Goal: Find specific fact

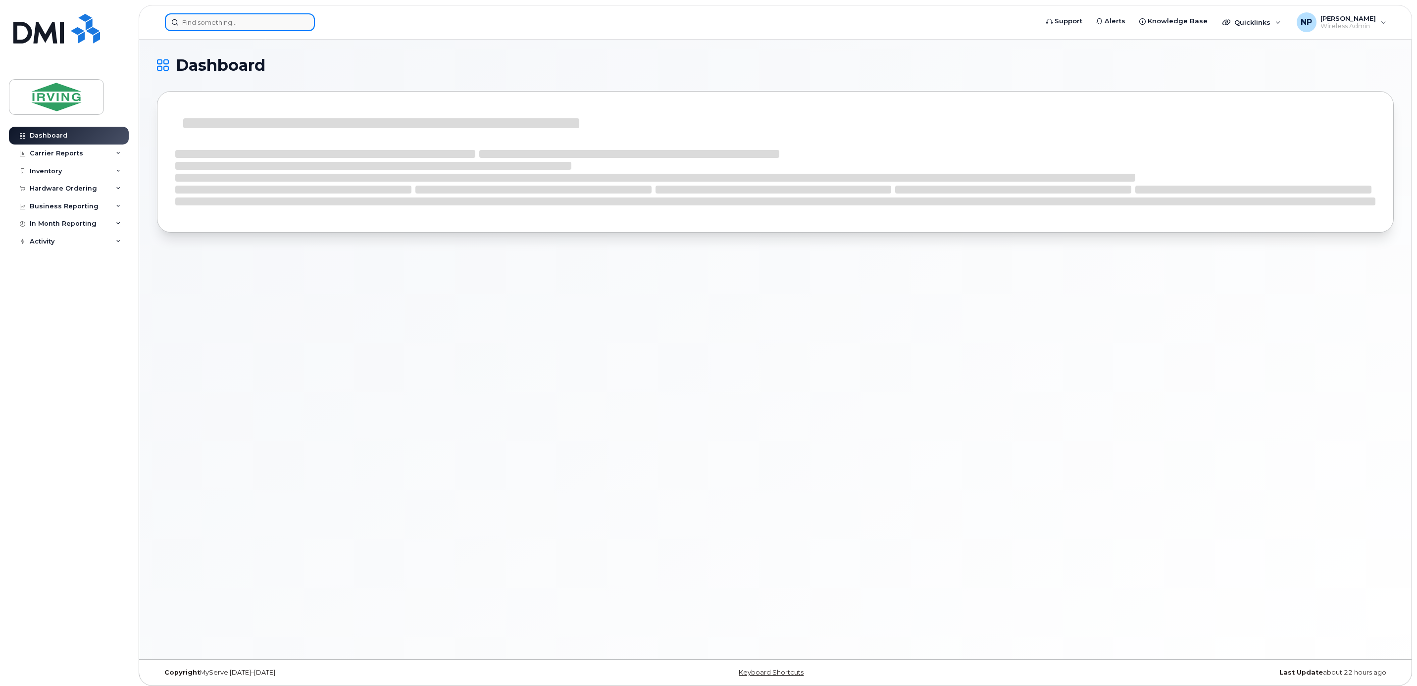
click at [261, 16] on input at bounding box center [240, 22] width 150 height 18
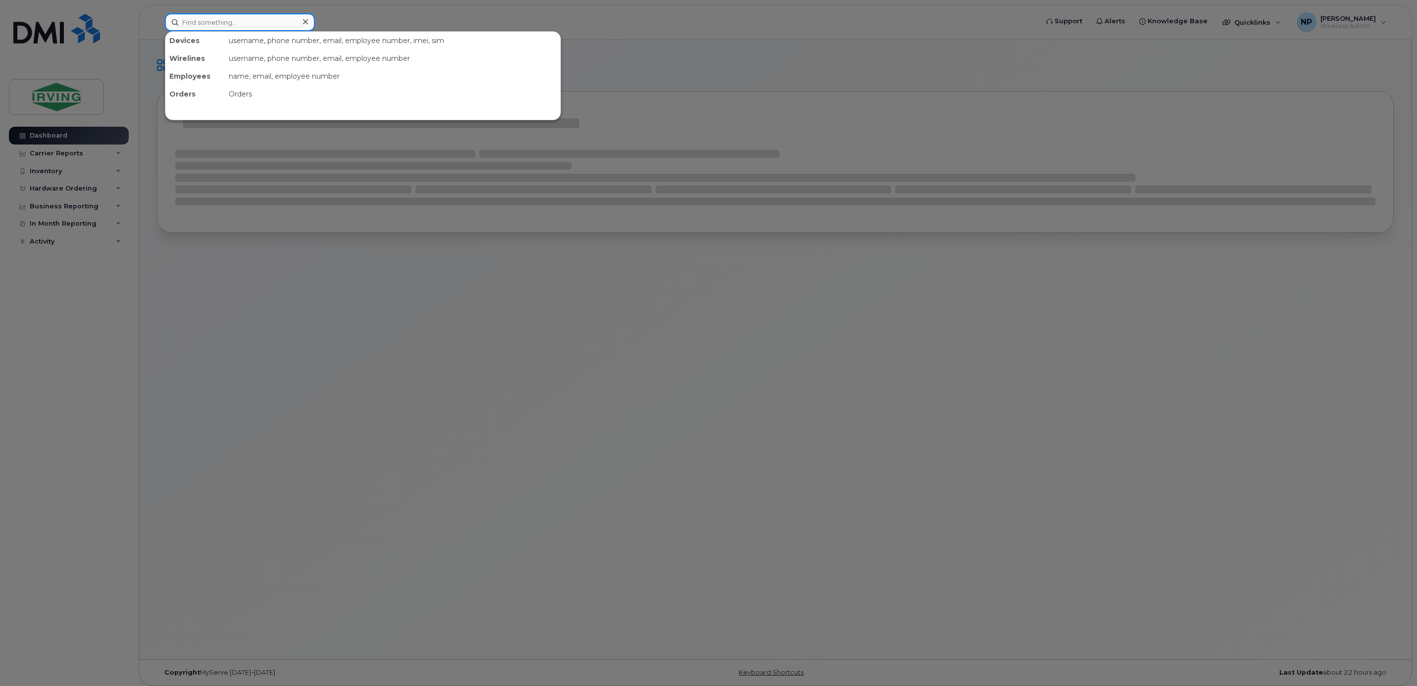
paste input "26143921"
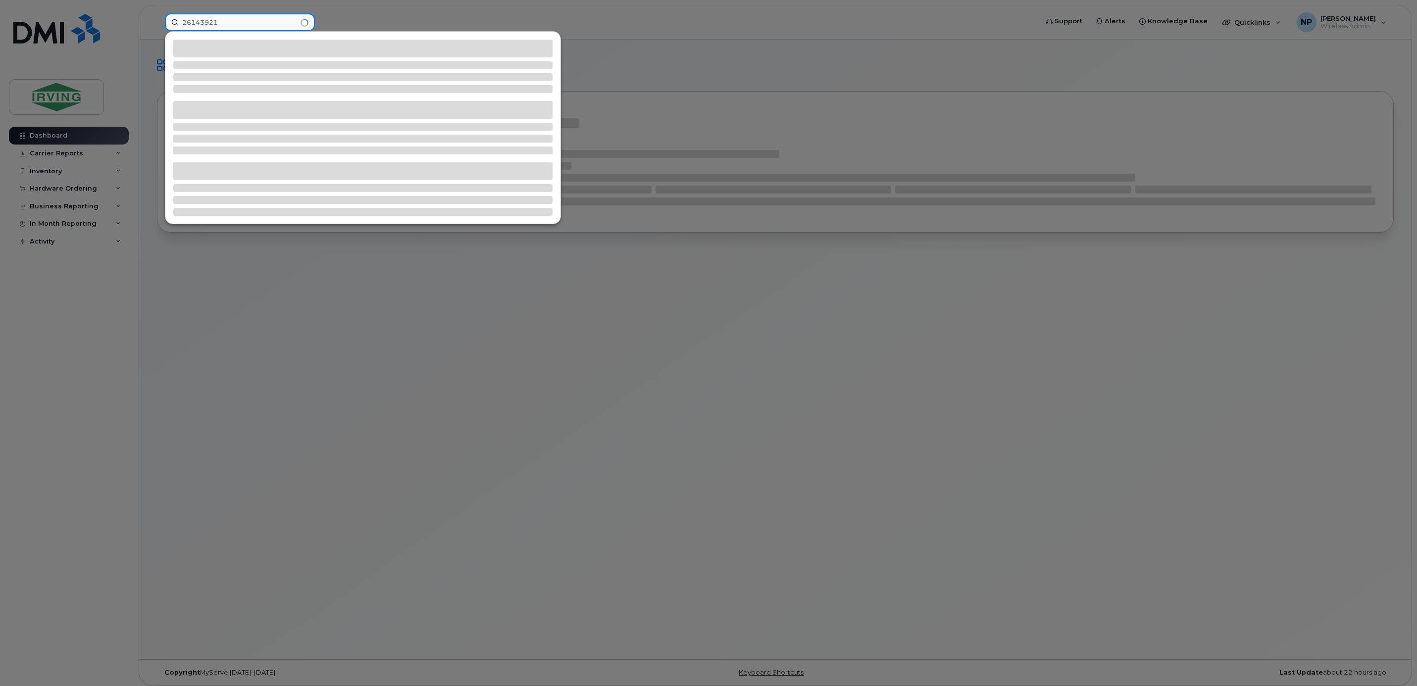
type input "26143921"
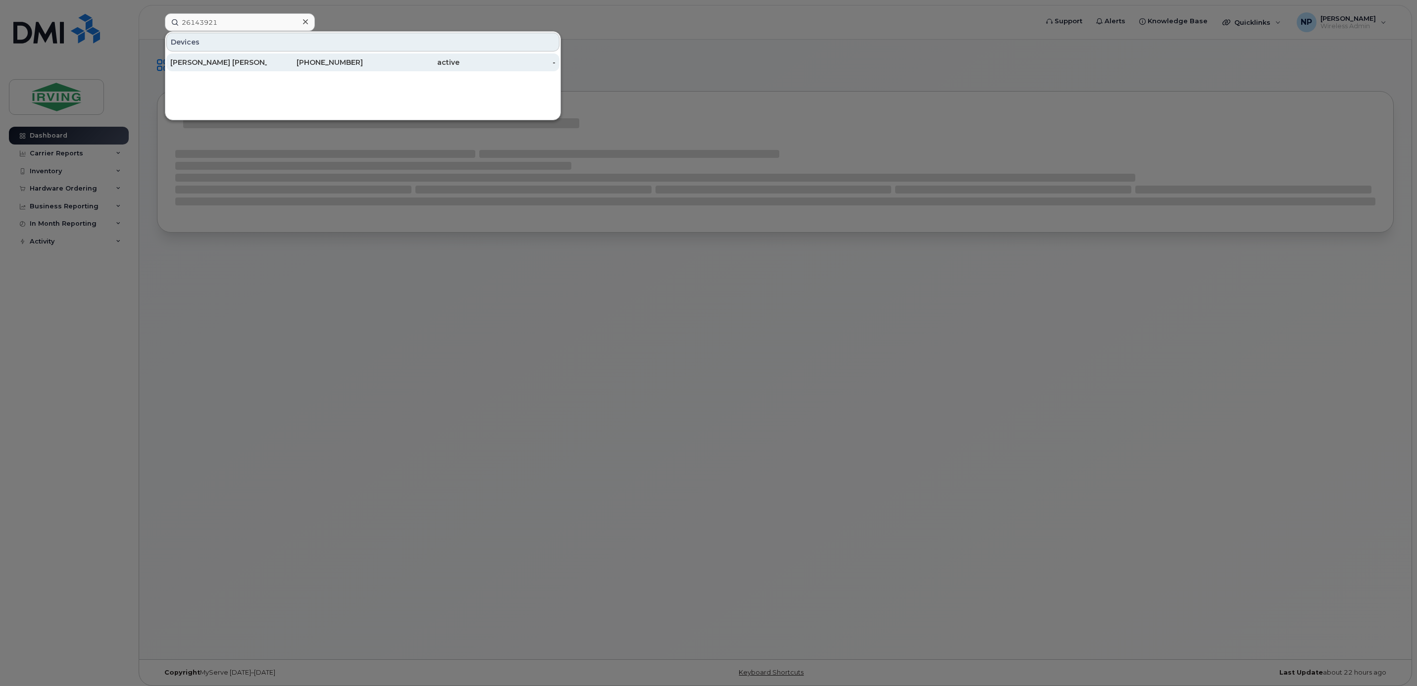
click at [347, 63] on div "[PHONE_NUMBER]" at bounding box center [315, 62] width 97 height 10
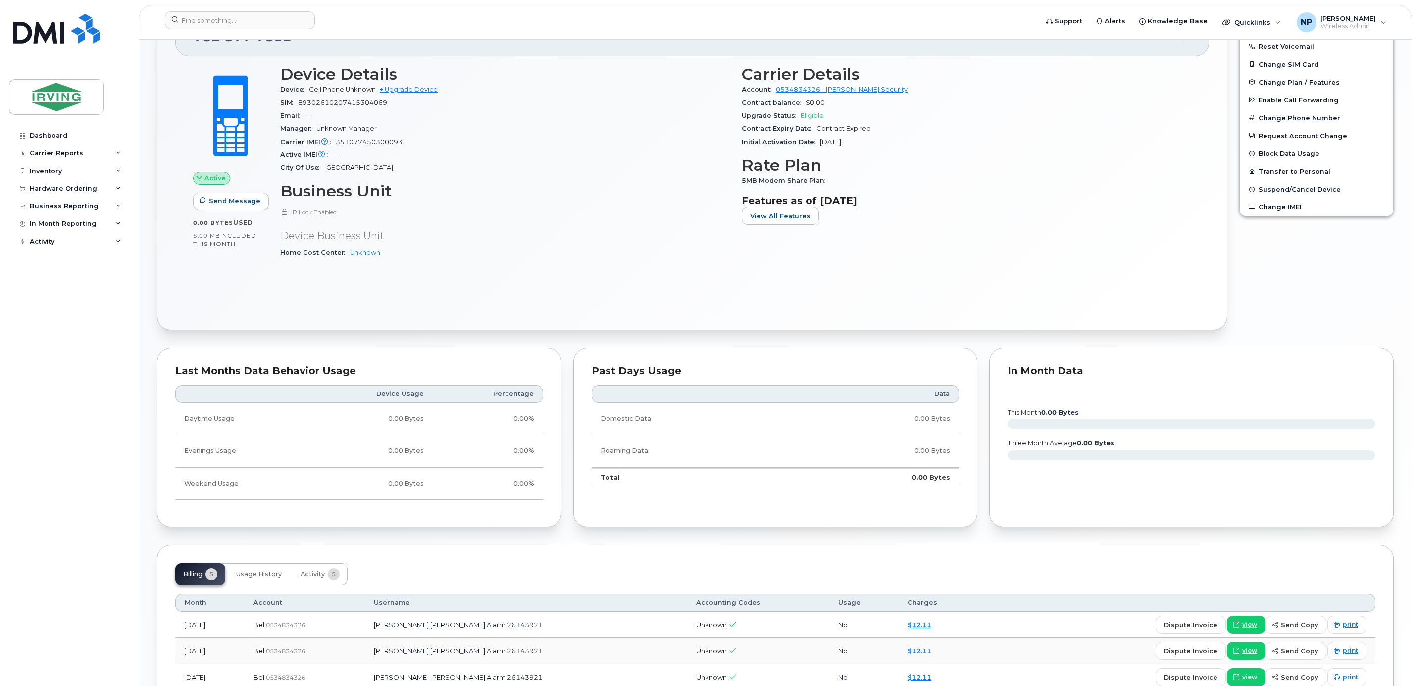
scroll to position [297, 0]
